Goal: Find specific page/section: Locate a particular part of the current website

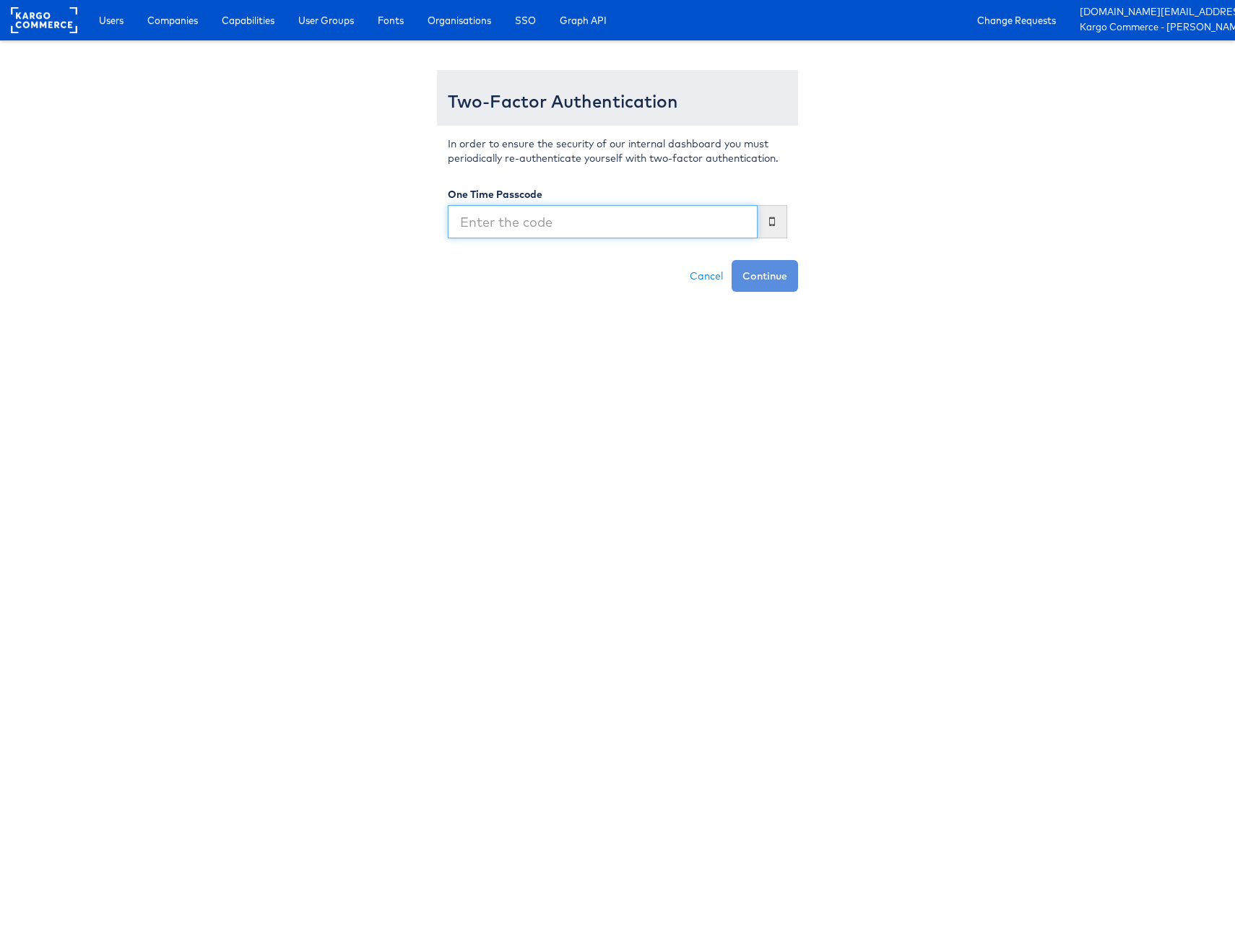
click at [524, 223] on input "text" at bounding box center [602, 222] width 310 height 33
type input "793948"
click at [731, 260] on button "Continue" at bounding box center [764, 276] width 67 height 32
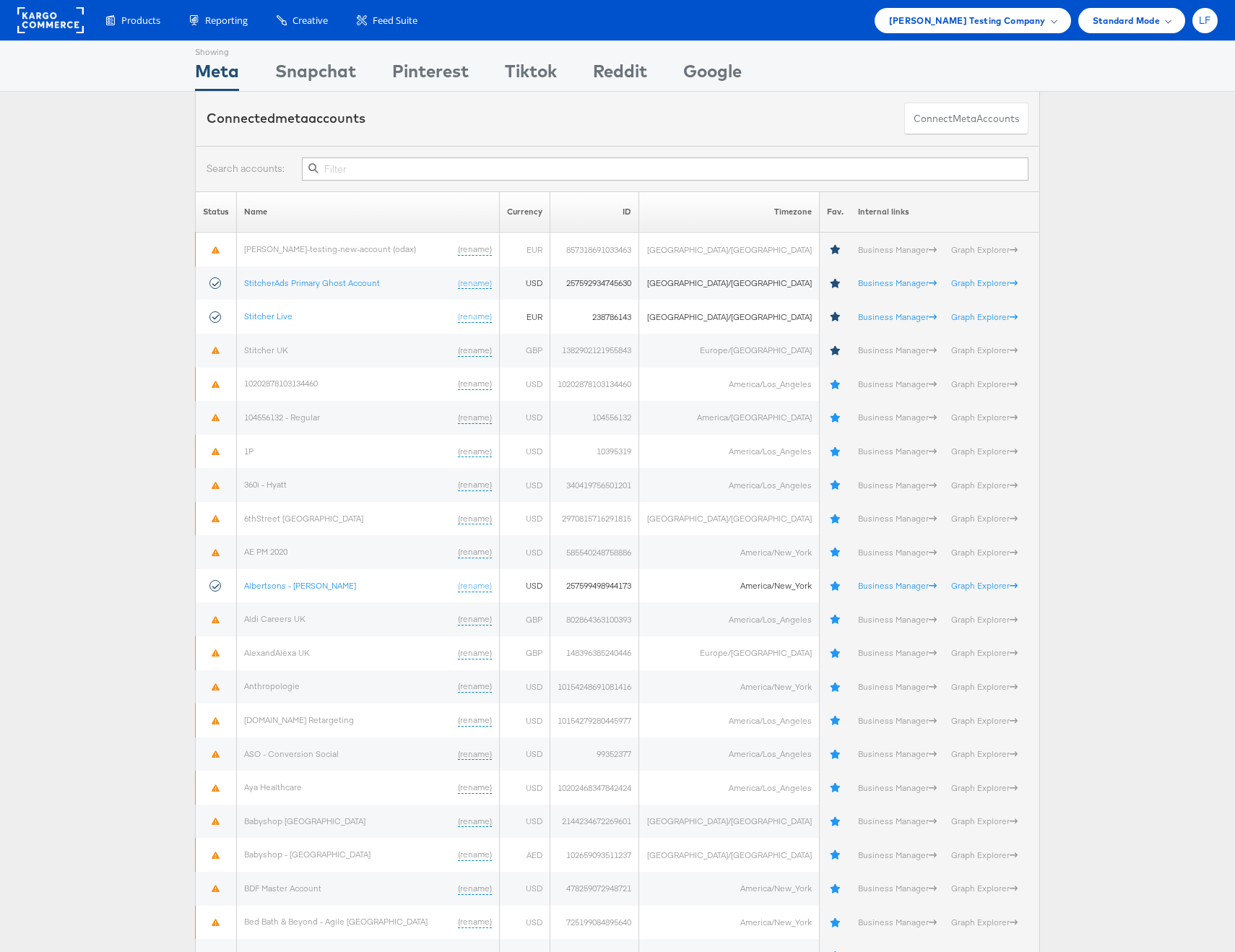
click at [1209, 20] on span "LF" at bounding box center [1204, 21] width 12 height 10
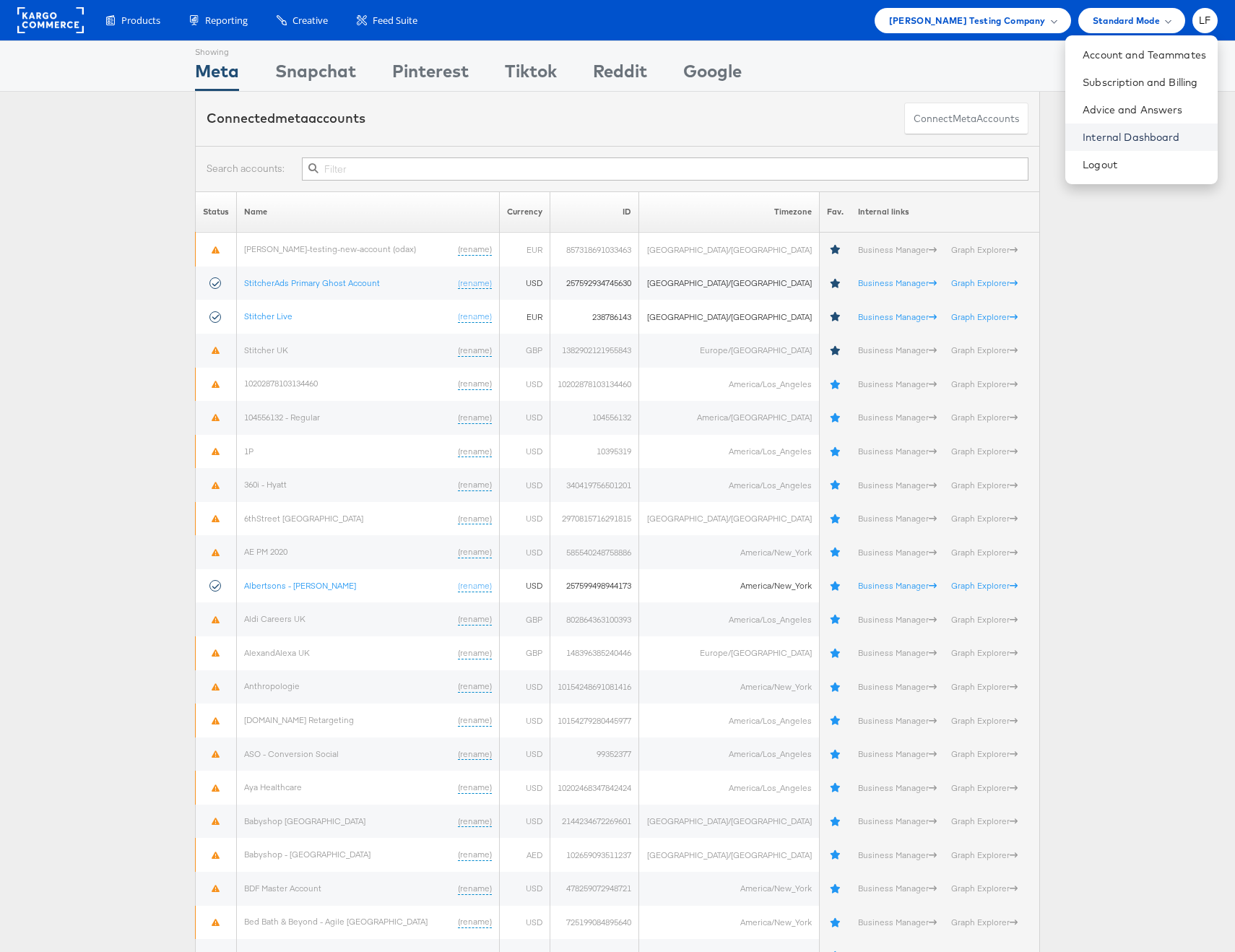
click at [1119, 140] on link "Internal Dashboard" at bounding box center [1145, 137] width 124 height 14
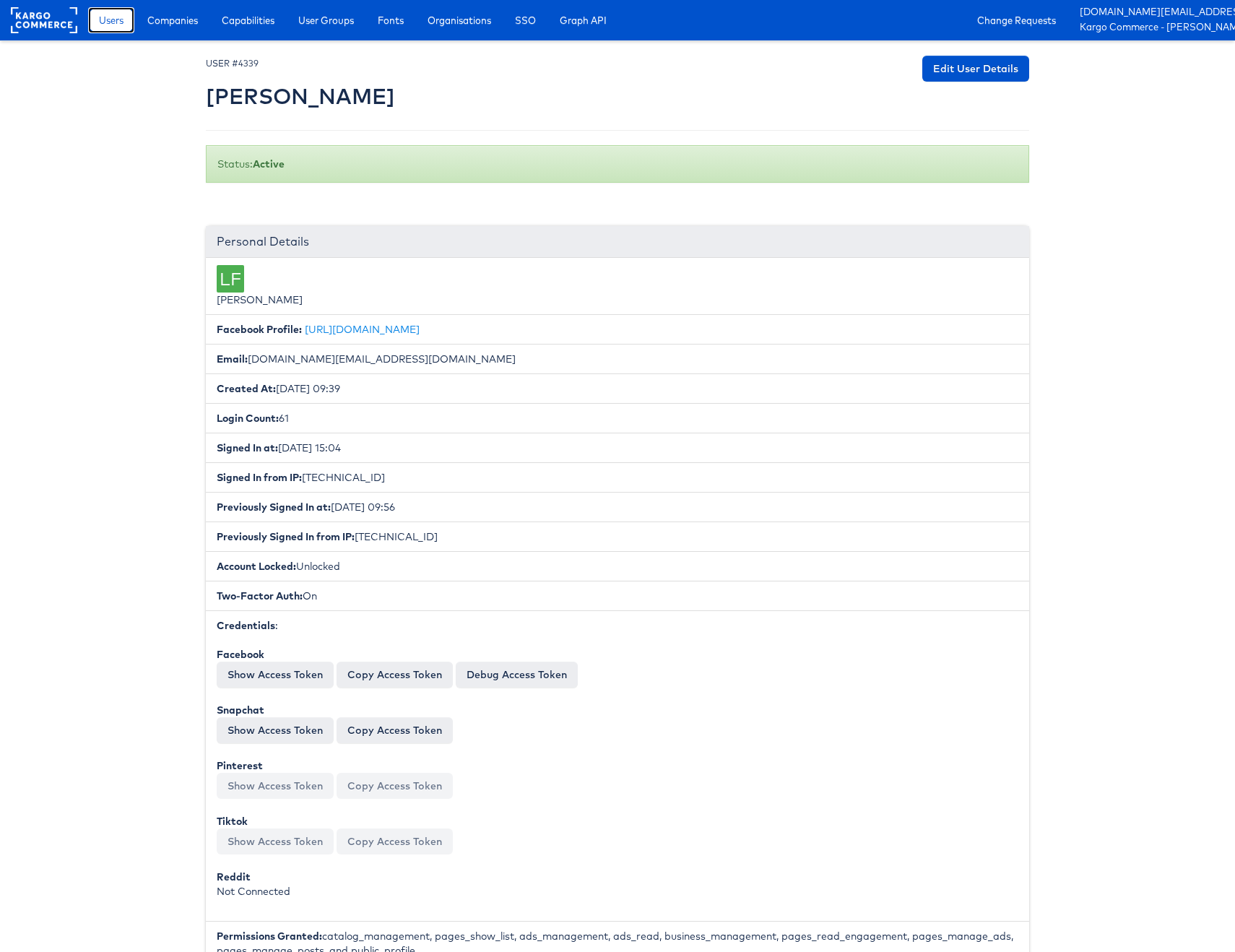
click at [134, 21] on link "Users" at bounding box center [111, 20] width 46 height 26
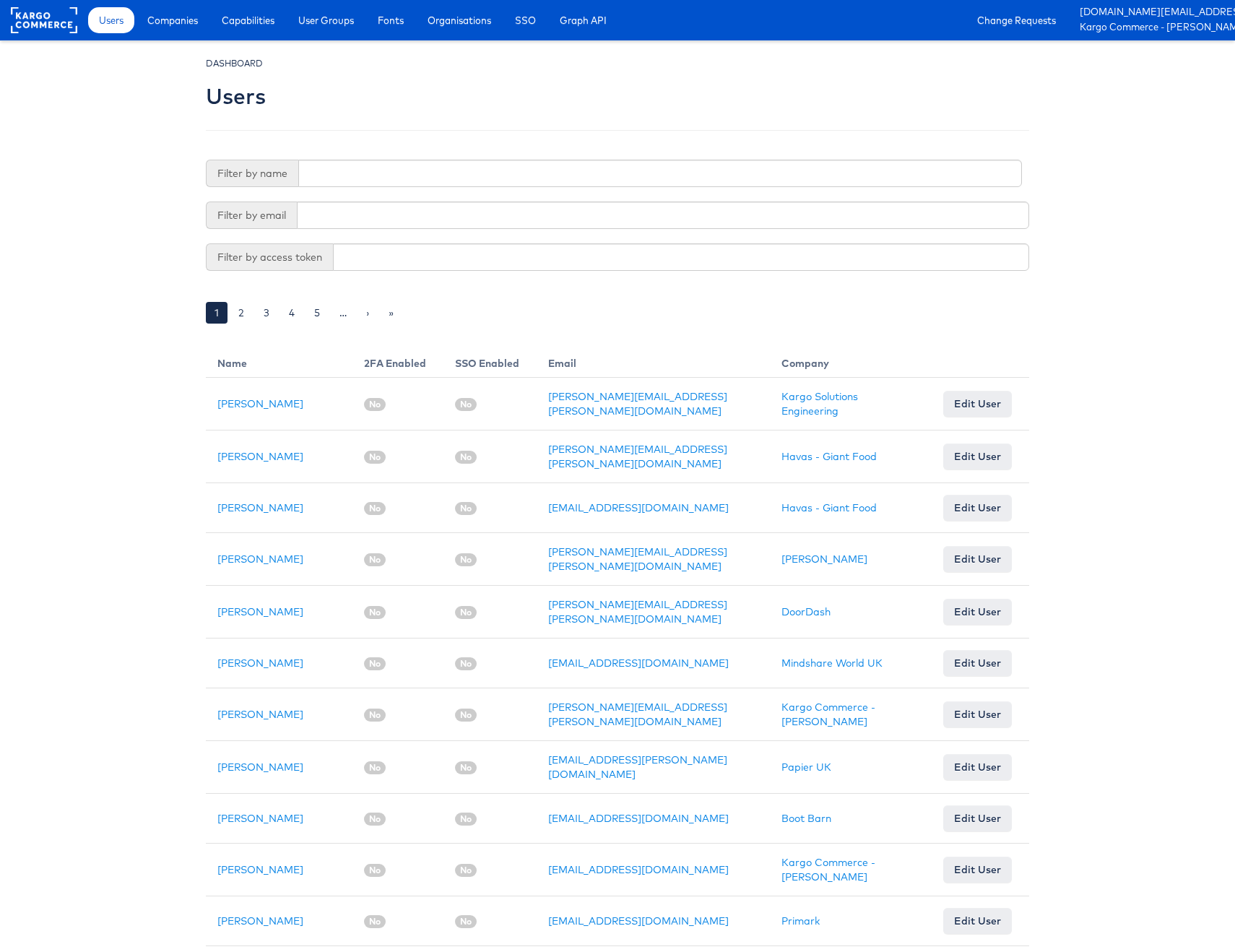
click at [124, 22] on span "Users" at bounding box center [111, 20] width 25 height 14
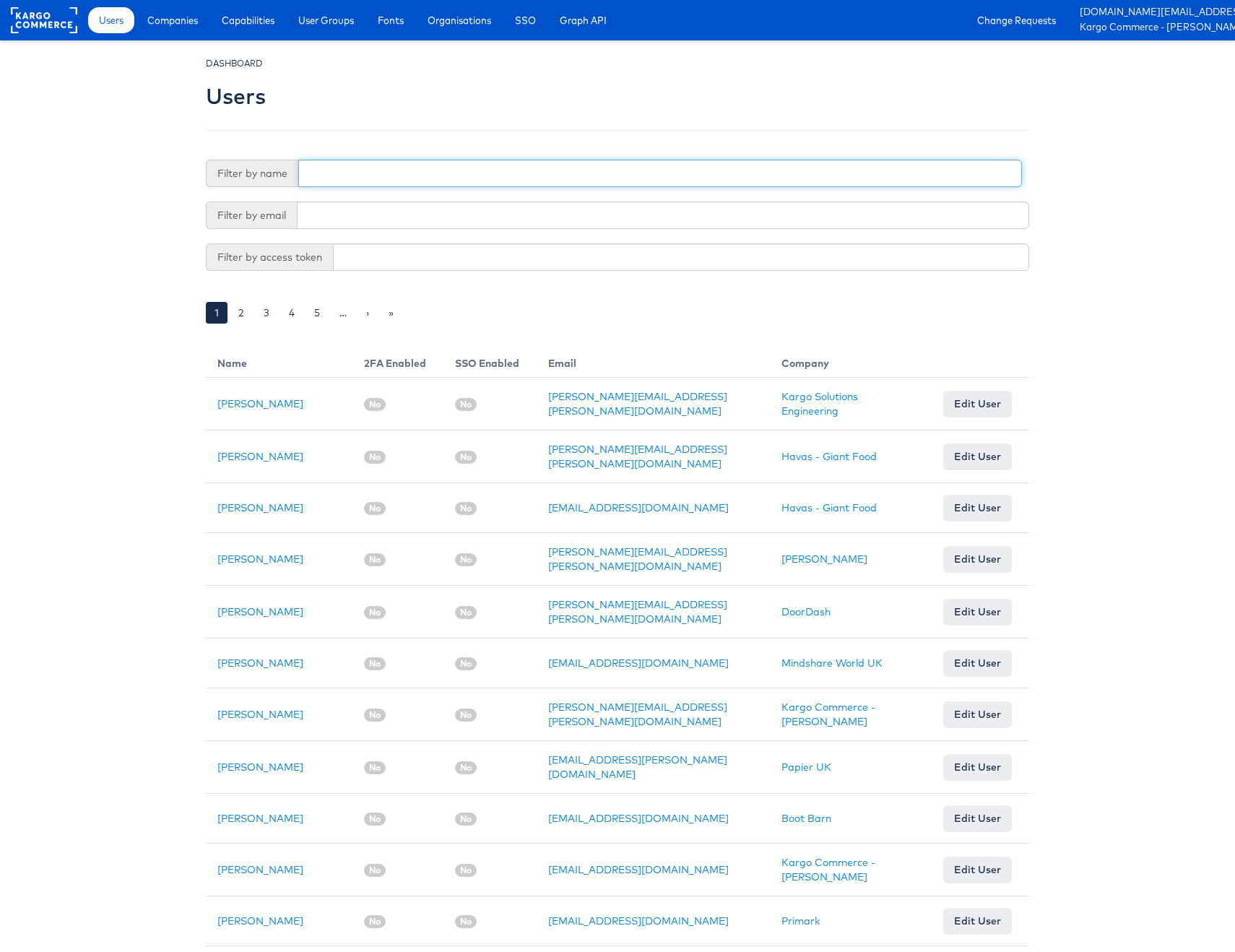
click at [345, 177] on input "text" at bounding box center [659, 173] width 723 height 28
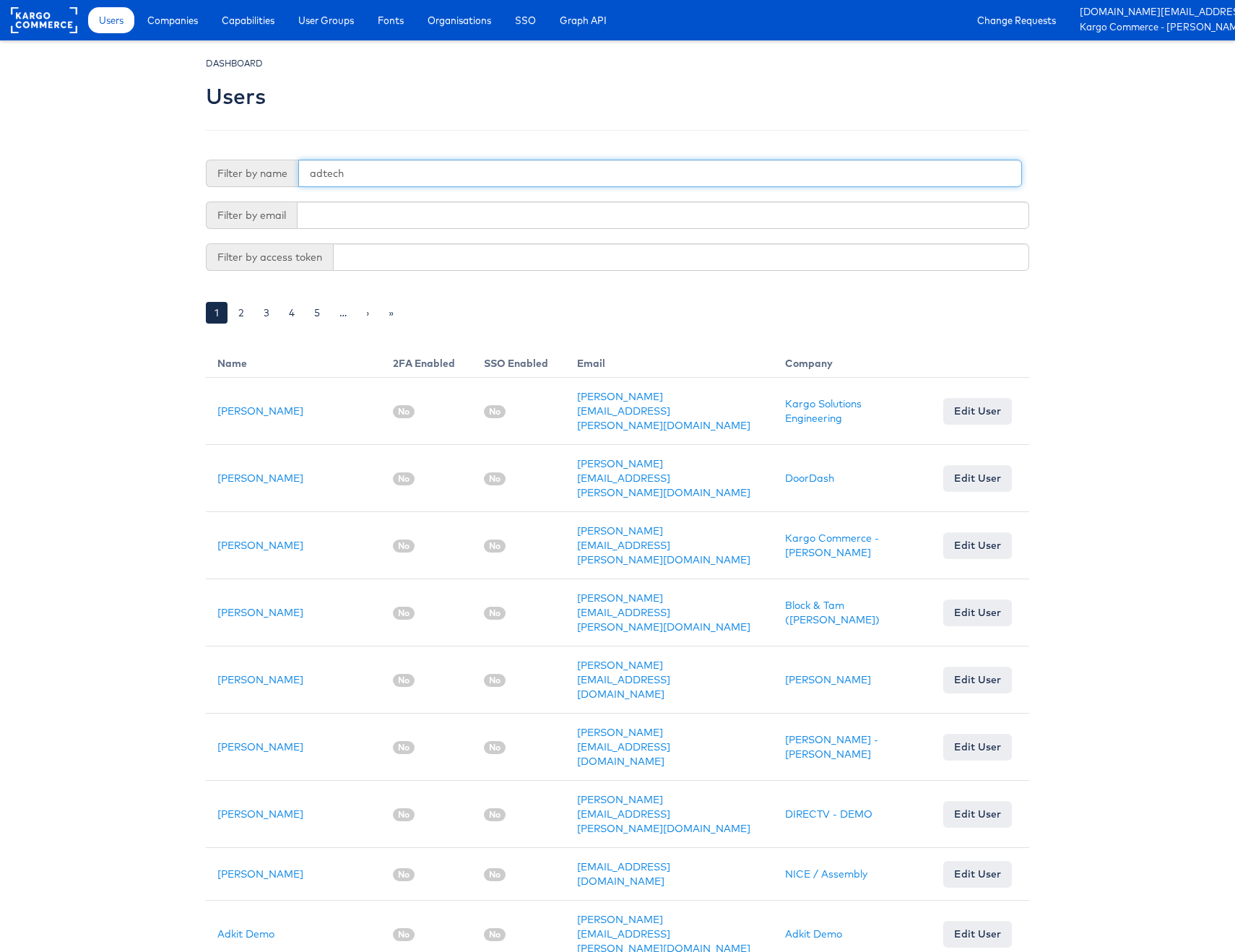
type input "adtech"
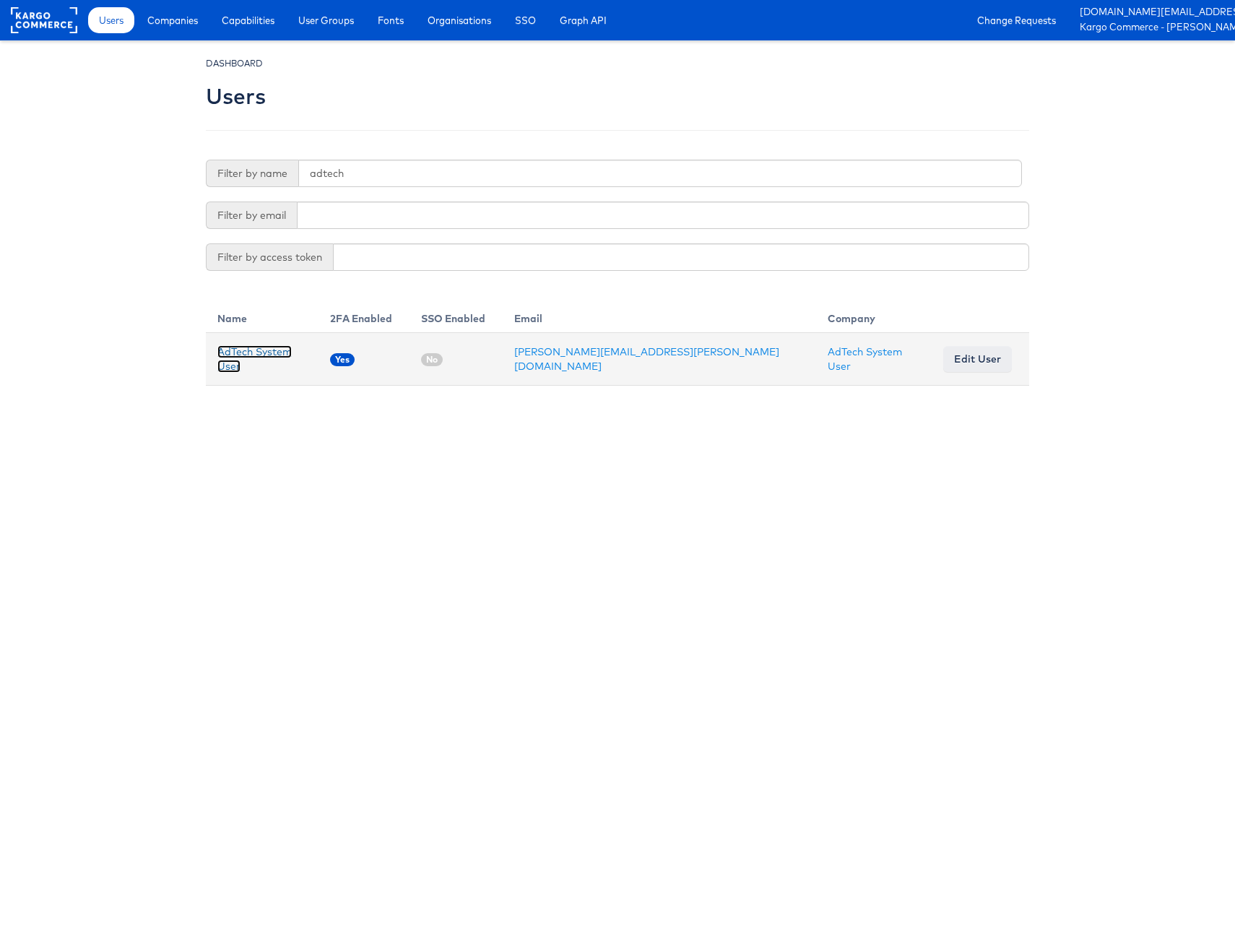
click at [260, 357] on link "AdTech System User" at bounding box center [254, 359] width 74 height 28
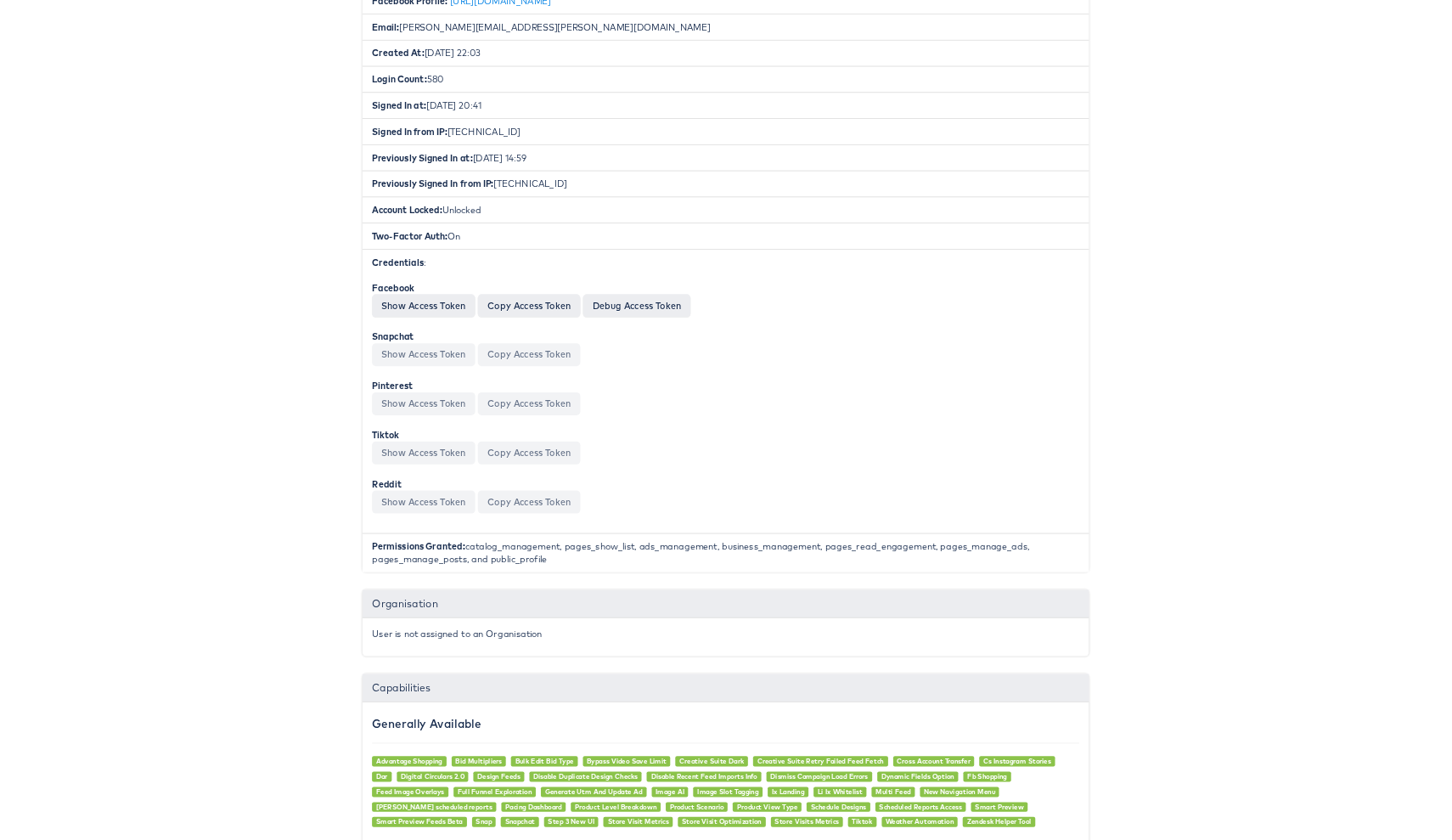
scroll to position [399, 0]
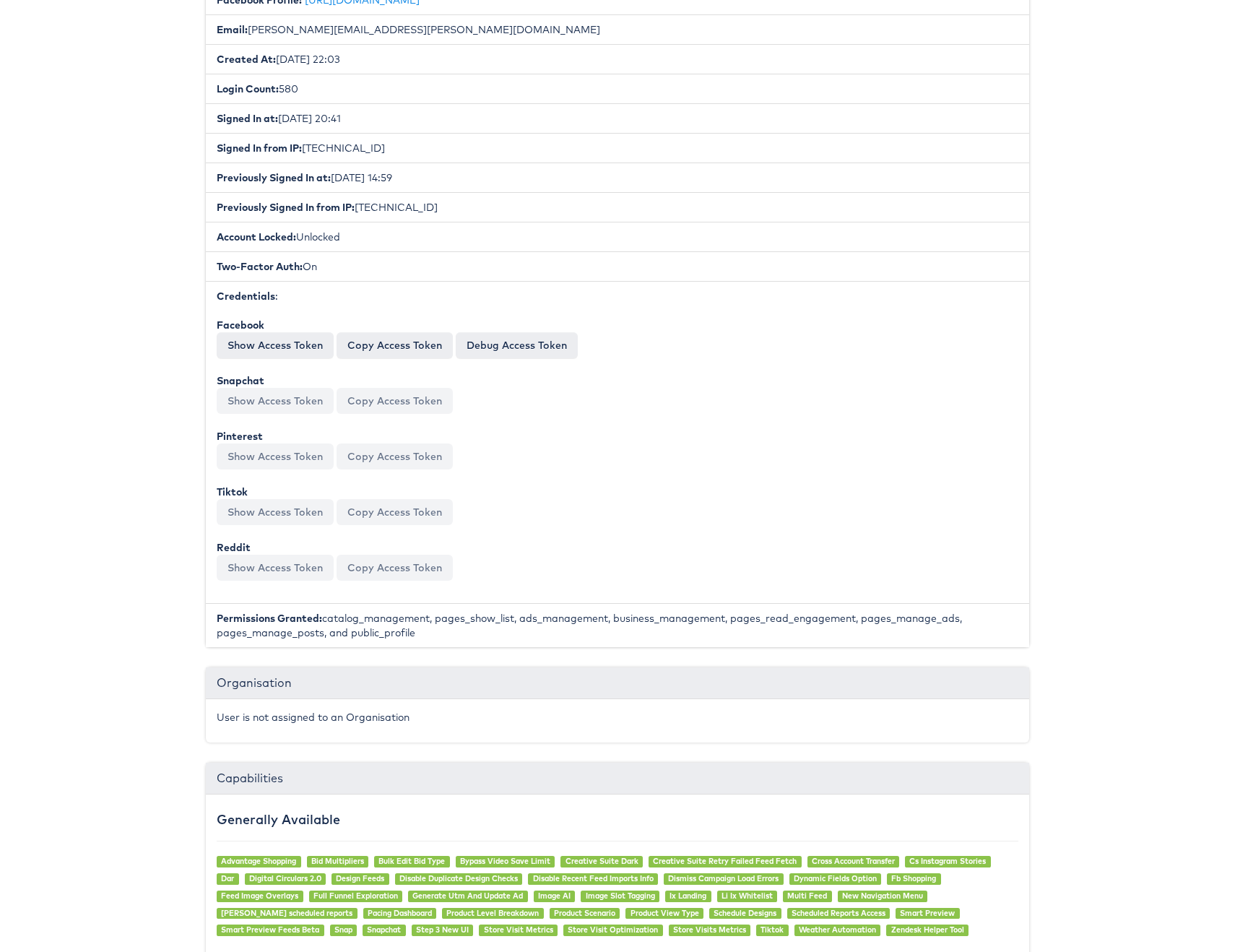
scroll to position [314, 0]
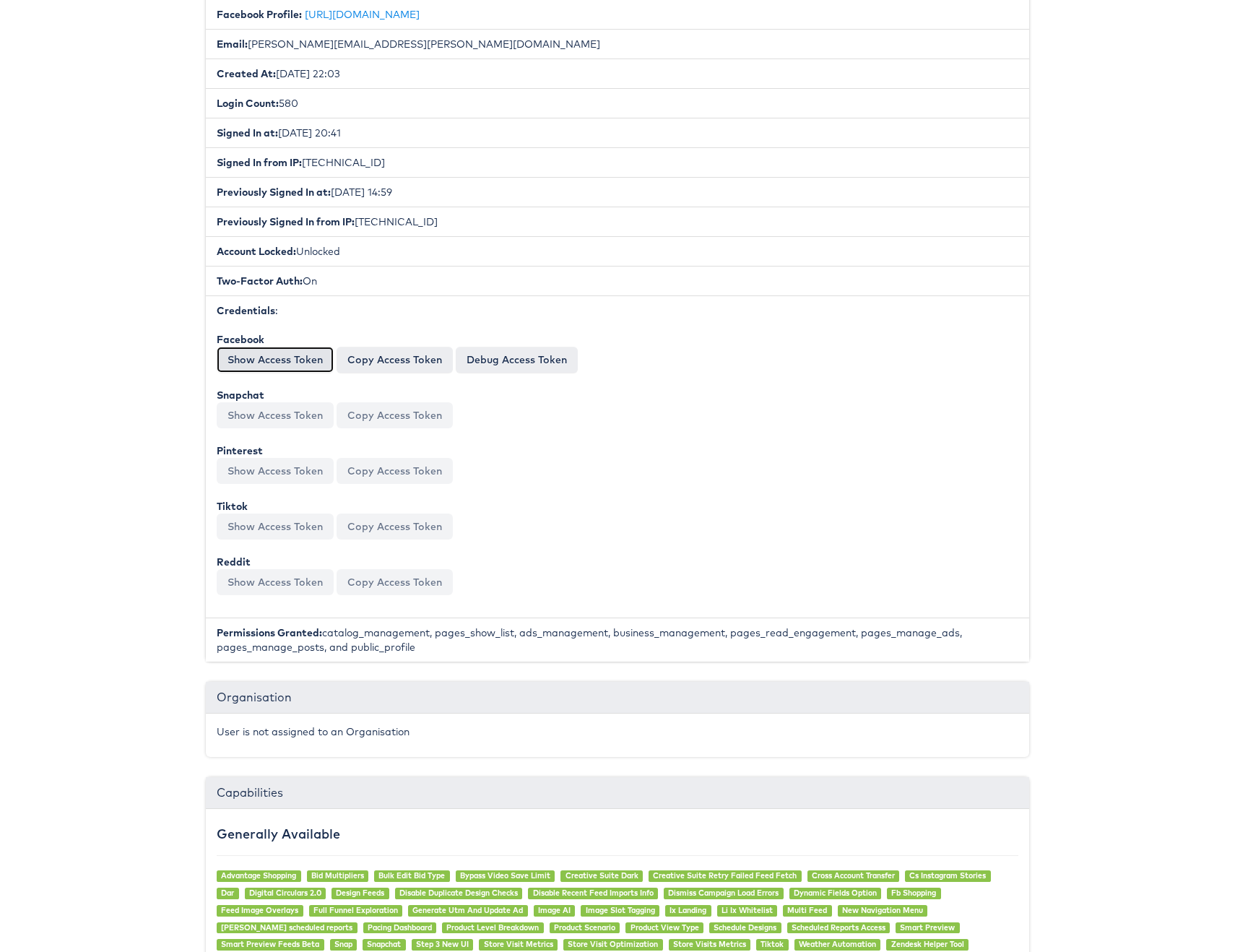
click at [286, 361] on button "Show Access Token" at bounding box center [275, 360] width 117 height 26
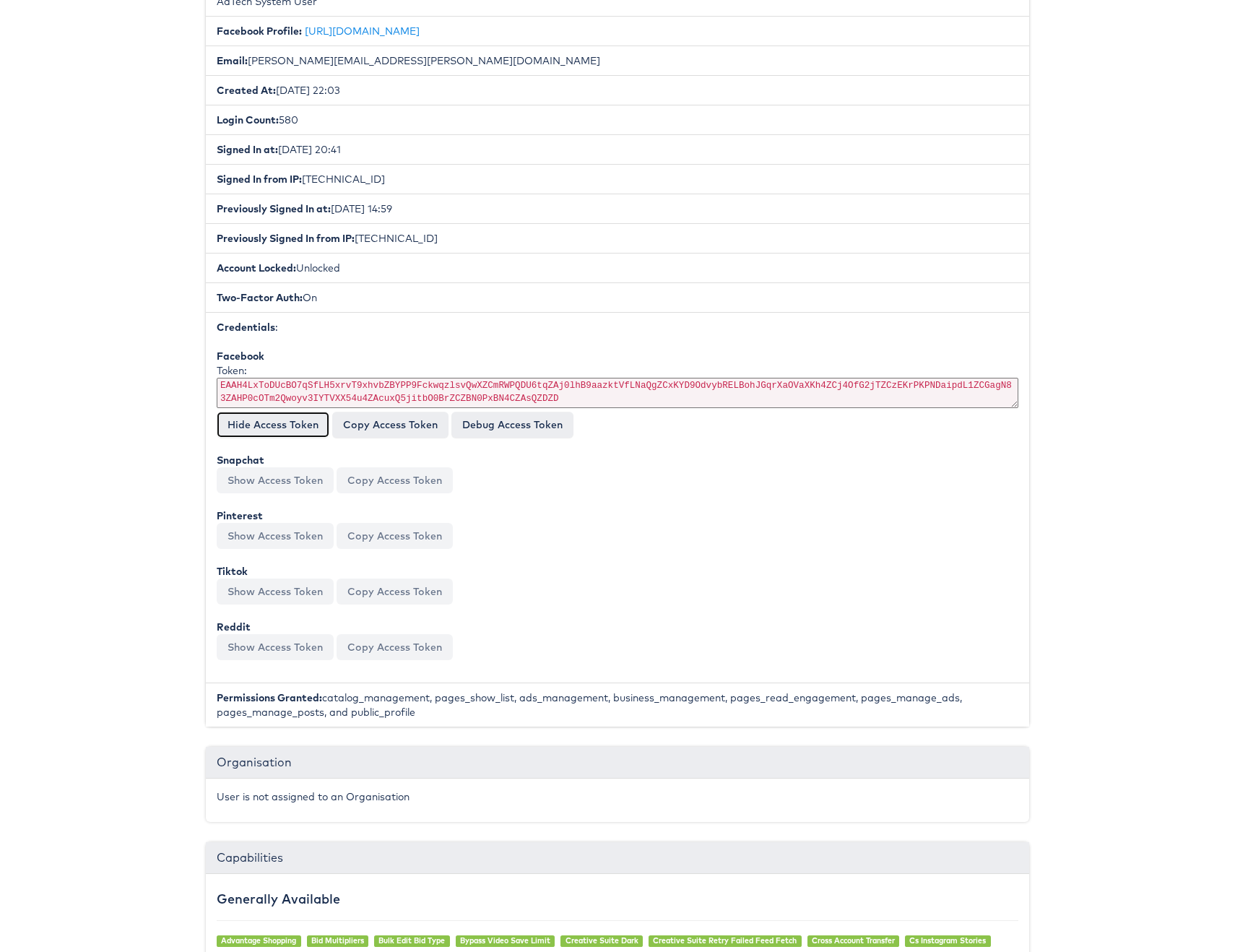
scroll to position [0, 0]
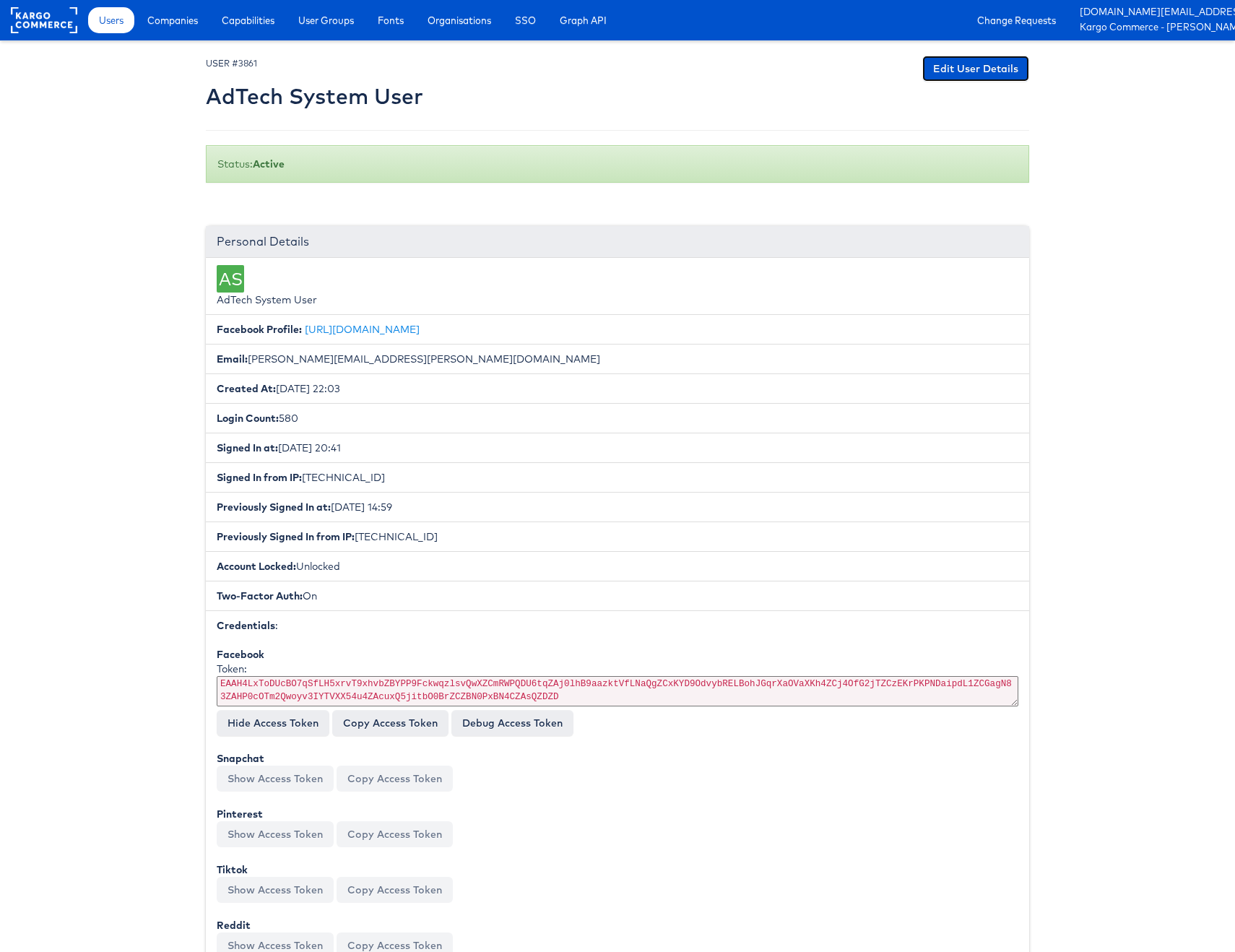
click at [960, 70] on link "Edit User Details" at bounding box center [975, 68] width 107 height 26
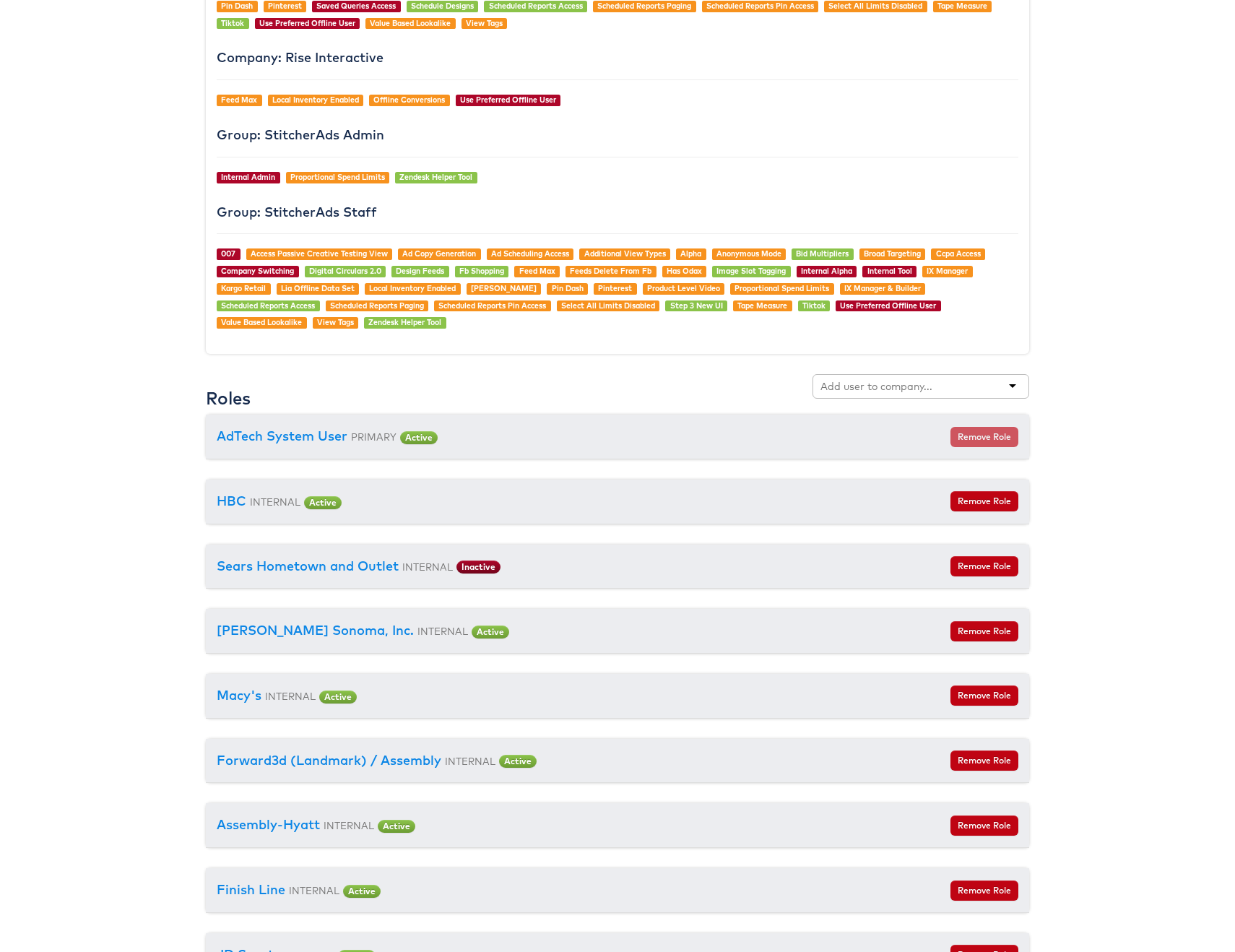
scroll to position [1426, 0]
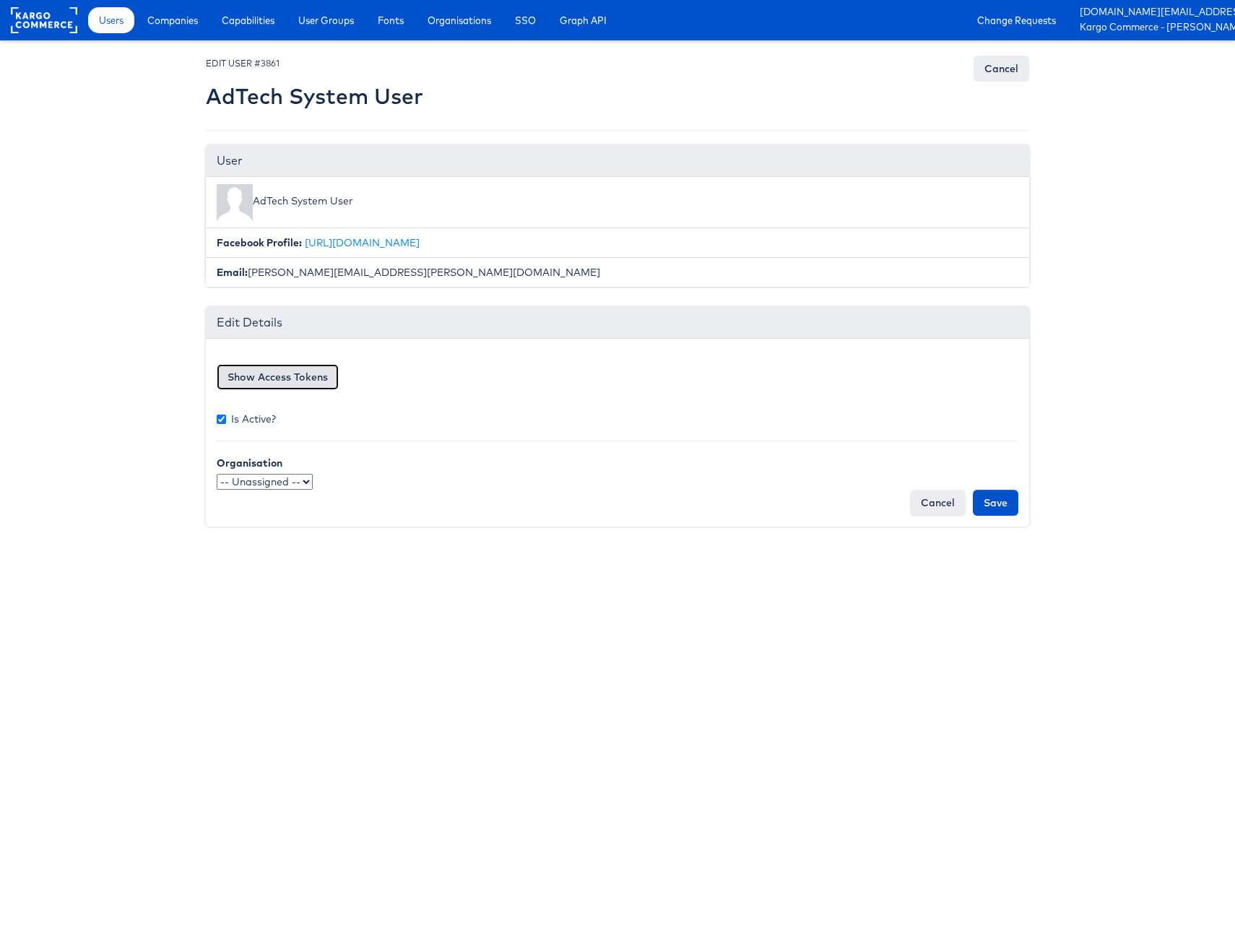
click at [313, 375] on button "Show Access Tokens" at bounding box center [277, 376] width 122 height 26
